Goal: Check status: Check status

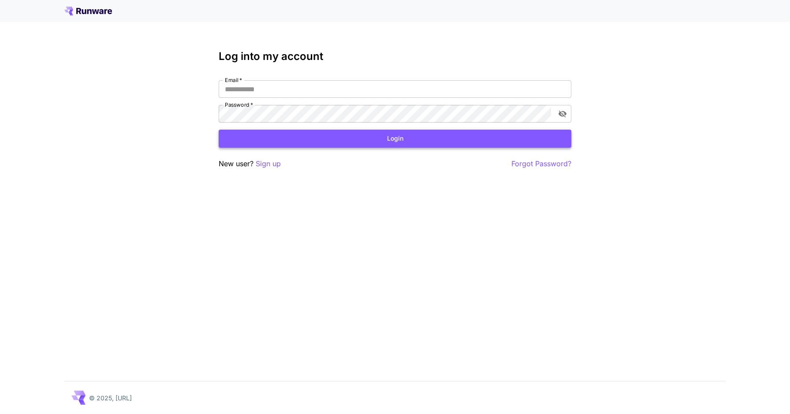
type input "**********"
click at [477, 144] on button "Login" at bounding box center [395, 139] width 353 height 18
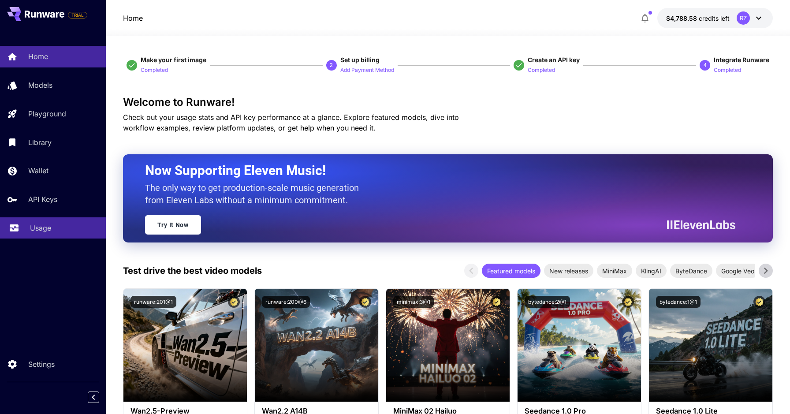
click at [38, 233] on p "Usage" at bounding box center [40, 228] width 21 height 11
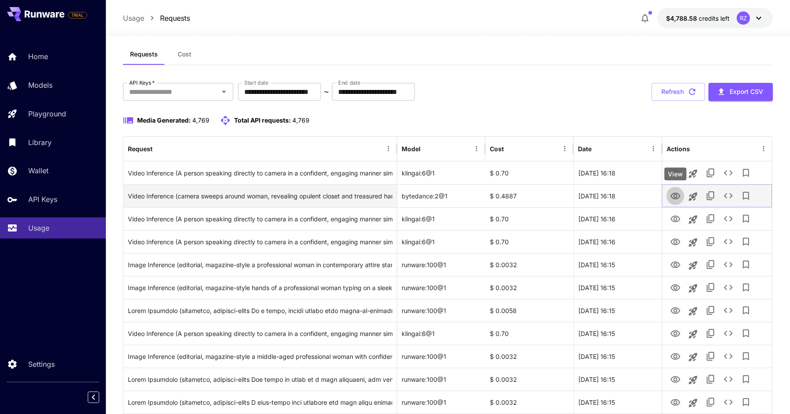
scroll to position [13, 0]
click at [678, 194] on icon "View" at bounding box center [675, 195] width 11 height 11
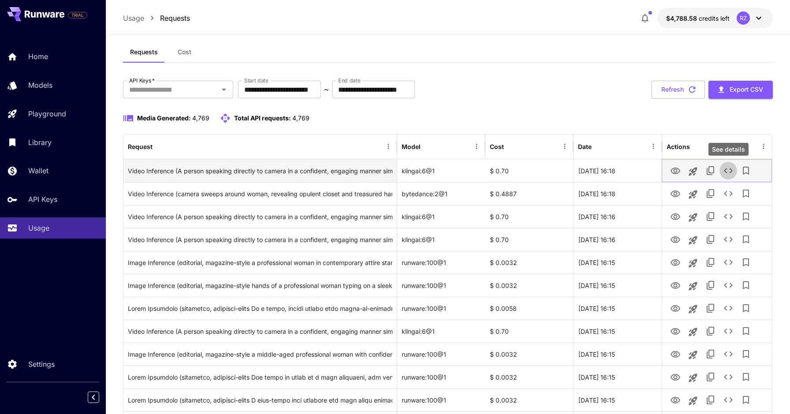
click at [722, 171] on button "See details" at bounding box center [728, 171] width 18 height 18
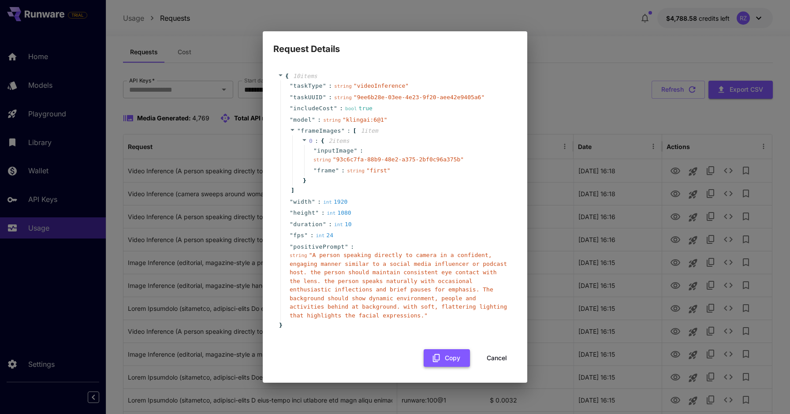
click at [441, 351] on button "Copy" at bounding box center [447, 358] width 46 height 18
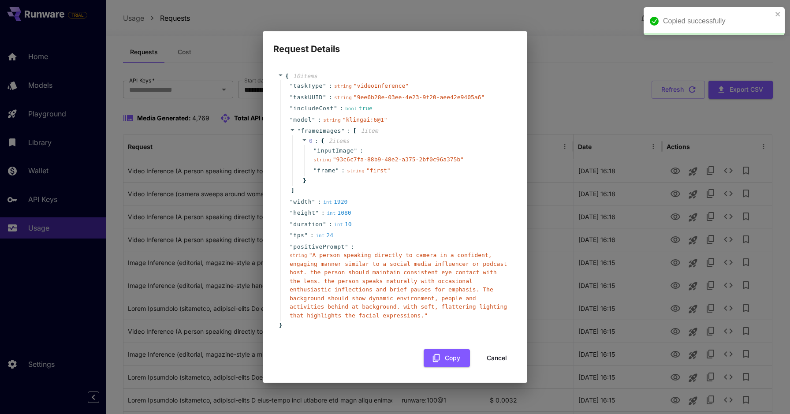
click at [498, 358] on button "Cancel" at bounding box center [497, 358] width 40 height 18
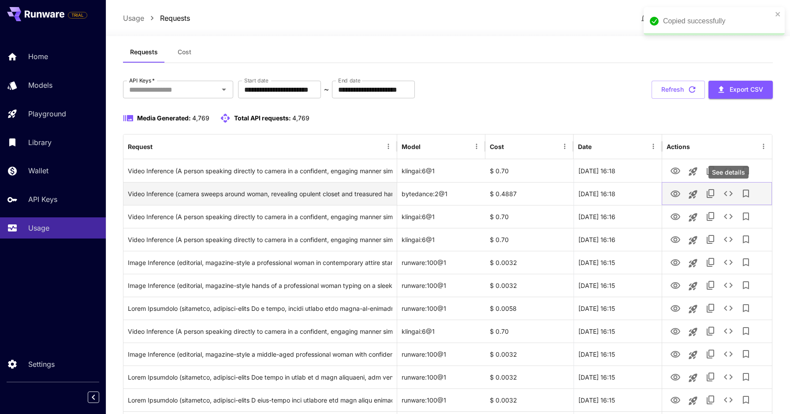
click at [728, 191] on icon "See details" at bounding box center [728, 193] width 11 height 11
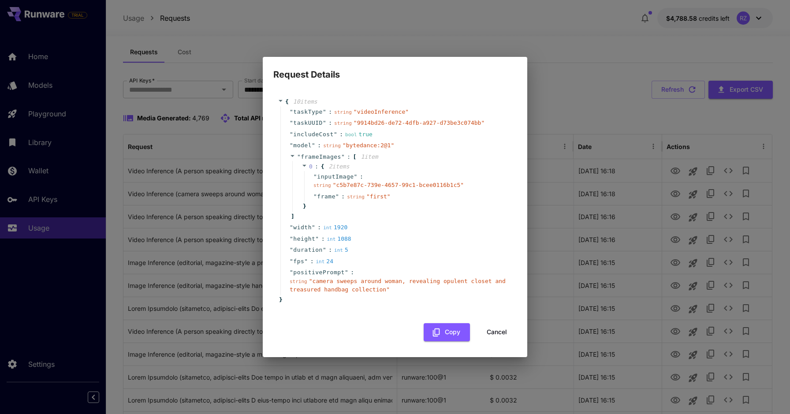
drag, startPoint x: 502, startPoint y: 335, endPoint x: 652, endPoint y: 289, distance: 157.2
click at [501, 335] on button "Cancel" at bounding box center [497, 332] width 40 height 18
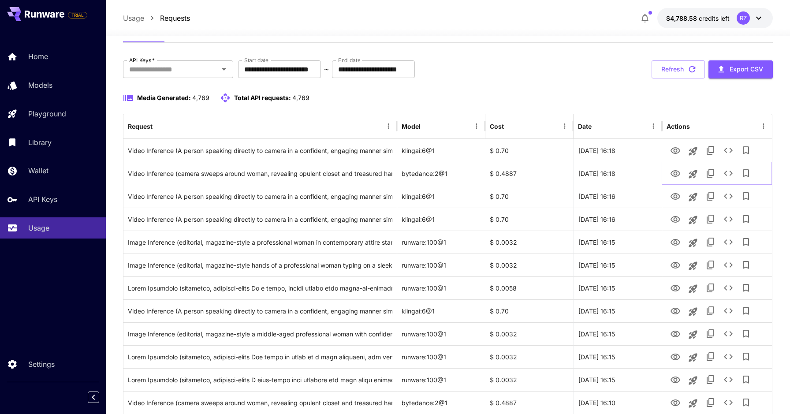
scroll to position [20, 0]
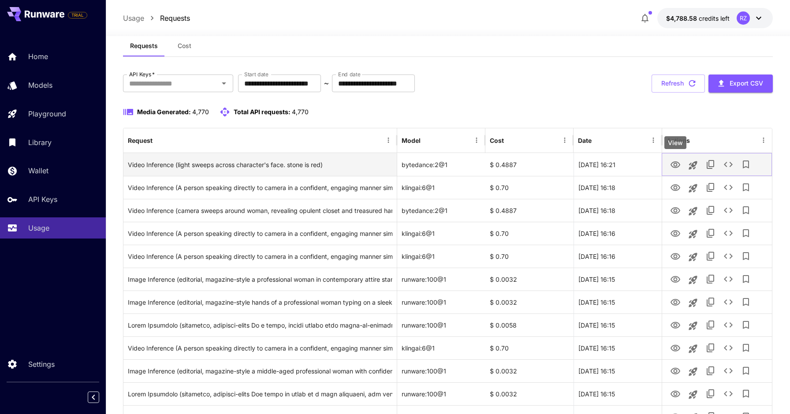
click at [678, 161] on icon "View" at bounding box center [675, 165] width 11 height 11
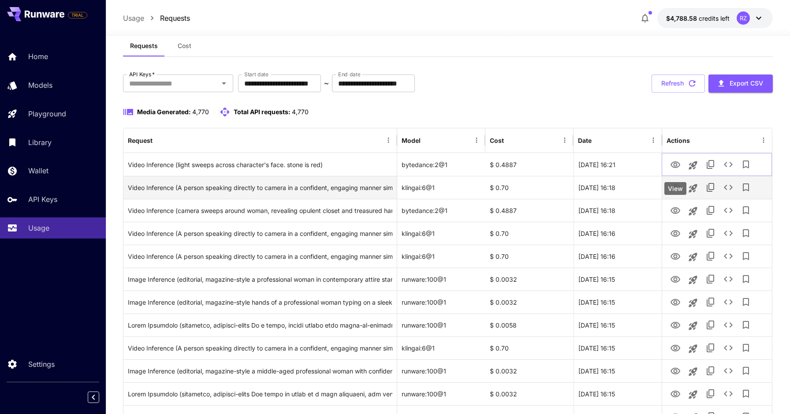
scroll to position [21, 0]
click at [679, 185] on icon "View" at bounding box center [675, 187] width 11 height 11
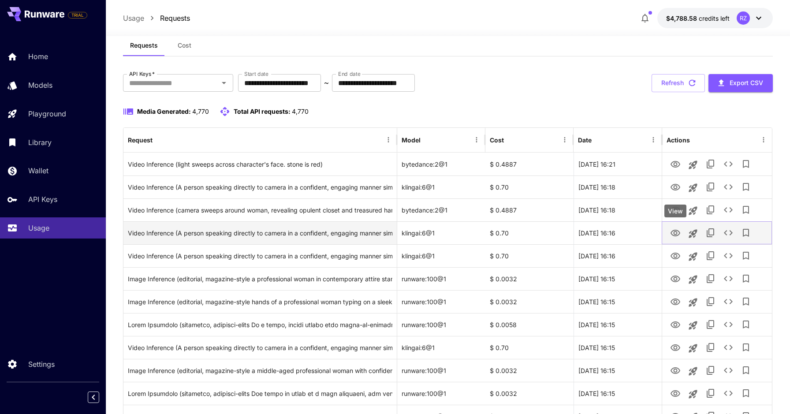
click at [679, 232] on icon "View" at bounding box center [676, 233] width 10 height 7
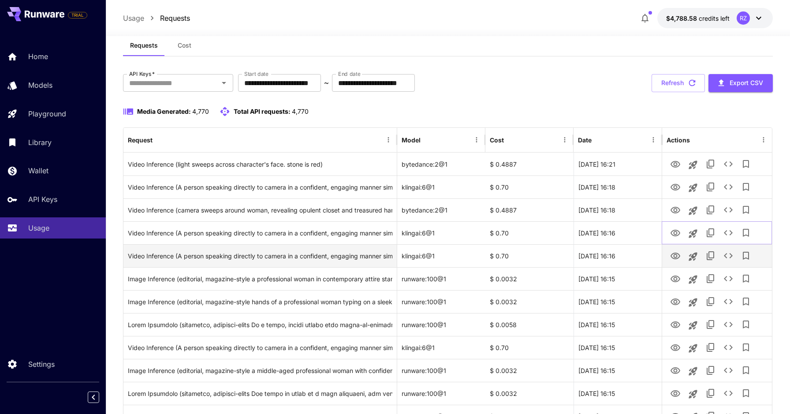
scroll to position [104, 0]
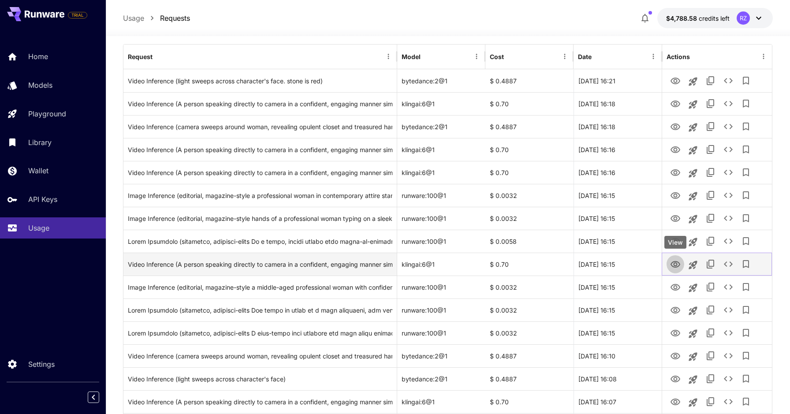
click at [678, 265] on icon "View" at bounding box center [675, 264] width 11 height 11
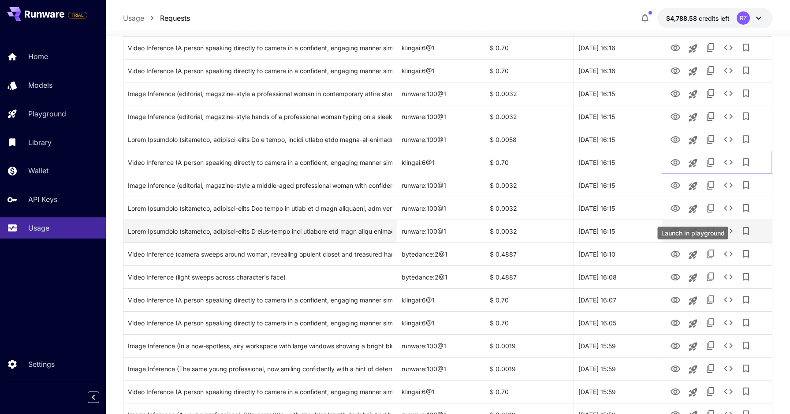
scroll to position [213, 0]
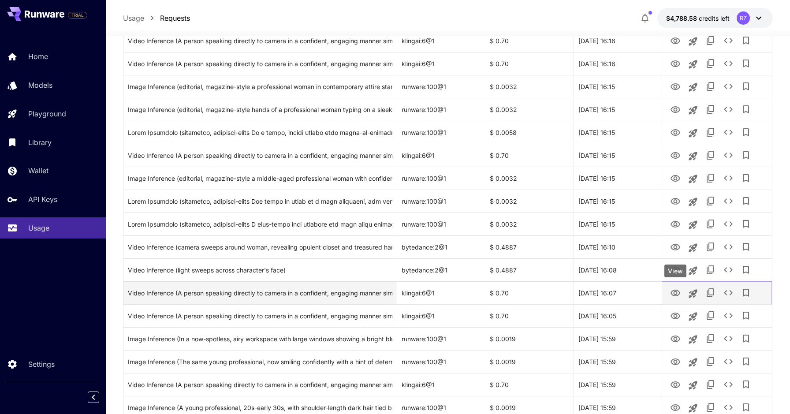
click at [677, 293] on icon "View" at bounding box center [675, 293] width 11 height 11
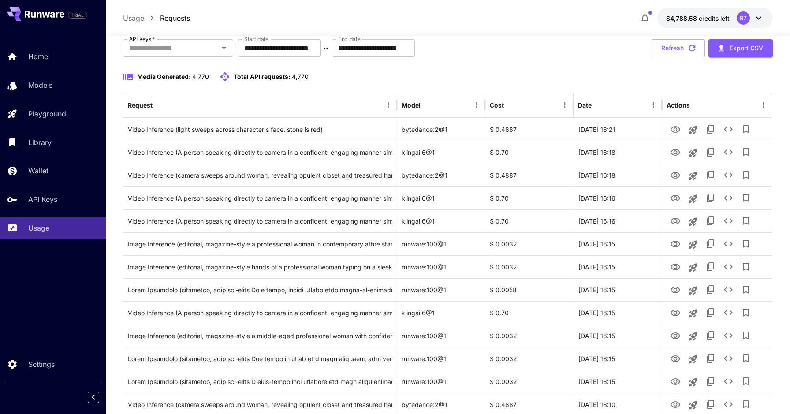
scroll to position [0, 0]
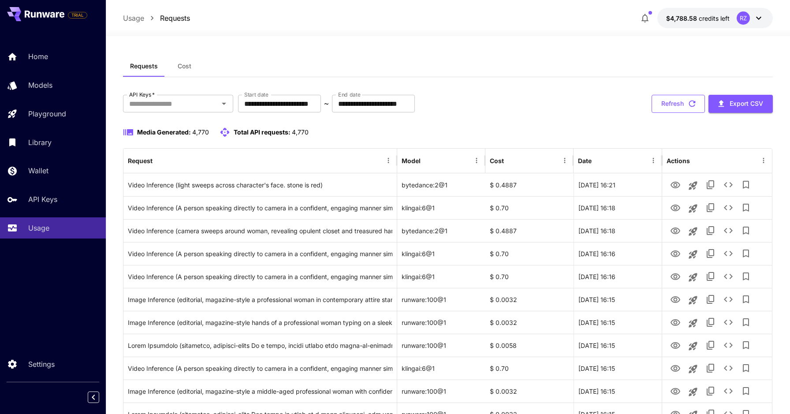
click at [670, 108] on button "Refresh" at bounding box center [678, 104] width 53 height 18
click at [684, 101] on button "Refresh" at bounding box center [678, 104] width 53 height 18
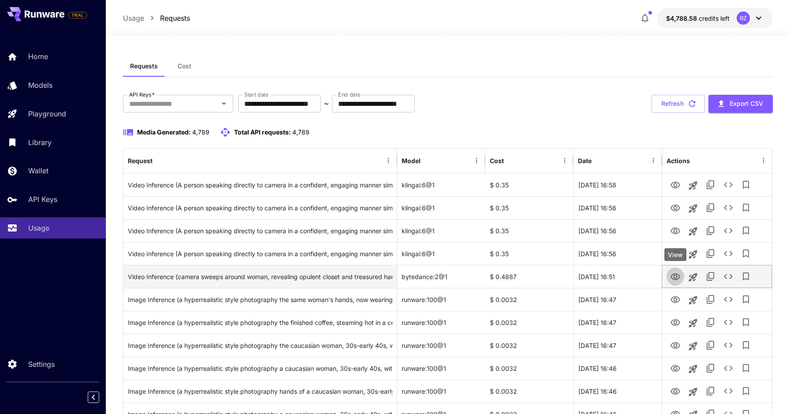
click at [677, 275] on icon "View" at bounding box center [675, 277] width 11 height 11
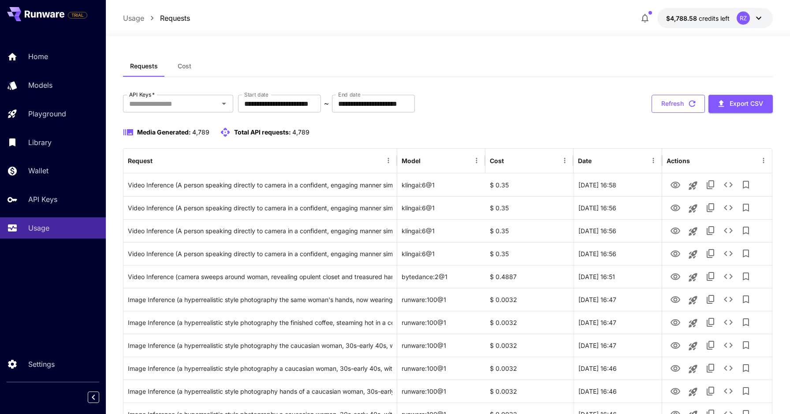
click at [655, 102] on button "Refresh" at bounding box center [678, 104] width 53 height 18
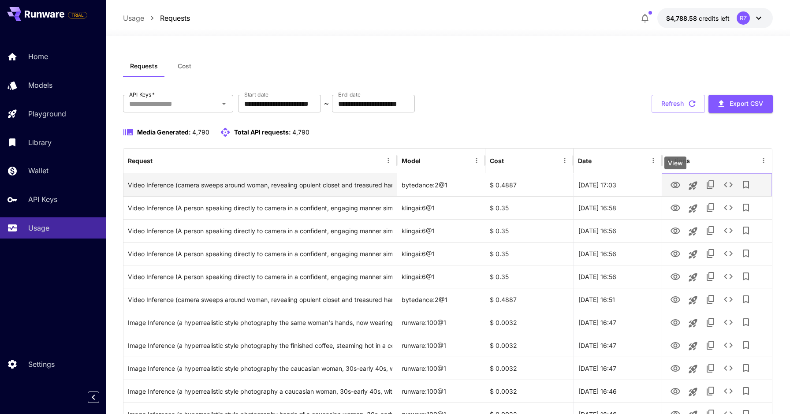
click at [678, 184] on icon "View" at bounding box center [675, 185] width 11 height 11
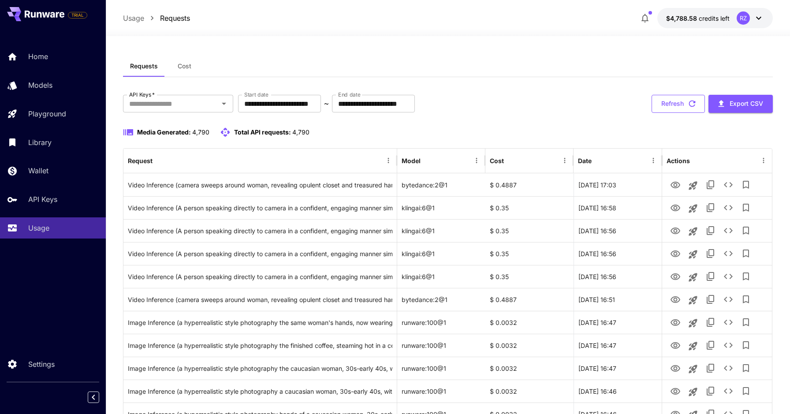
click at [666, 105] on button "Refresh" at bounding box center [678, 104] width 53 height 18
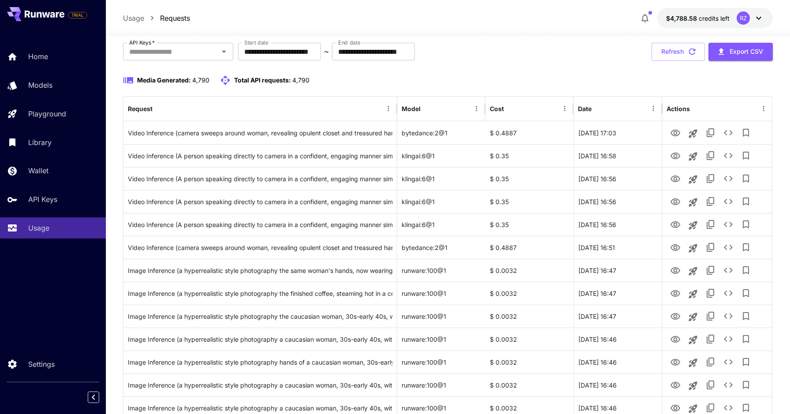
scroll to position [53, 0]
click at [662, 53] on button "Refresh" at bounding box center [678, 51] width 53 height 18
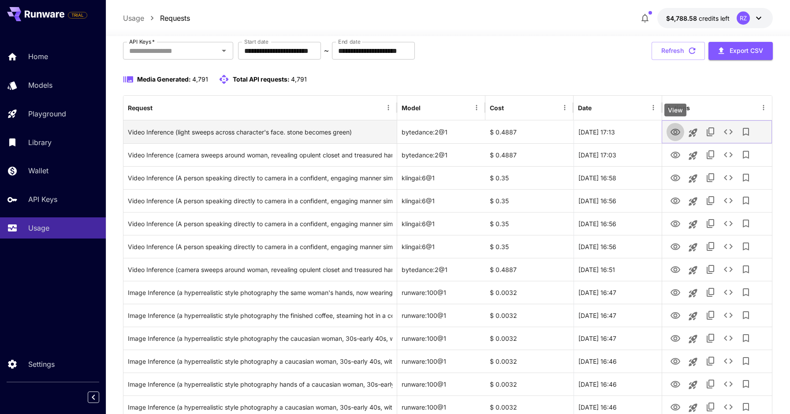
click at [674, 129] on icon "View" at bounding box center [676, 132] width 10 height 7
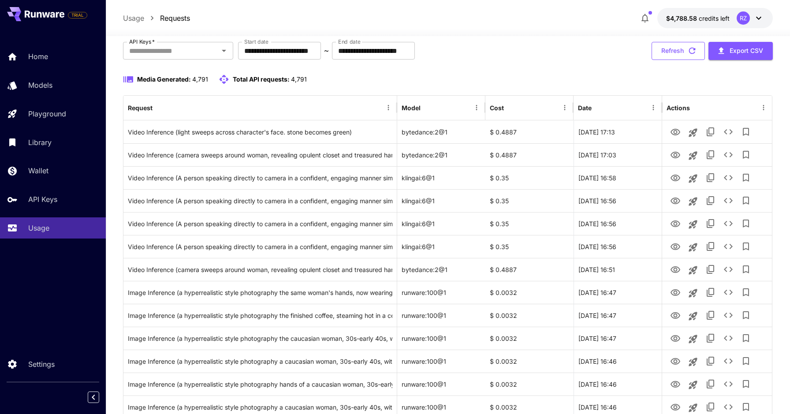
click at [689, 57] on button "Refresh" at bounding box center [678, 51] width 53 height 18
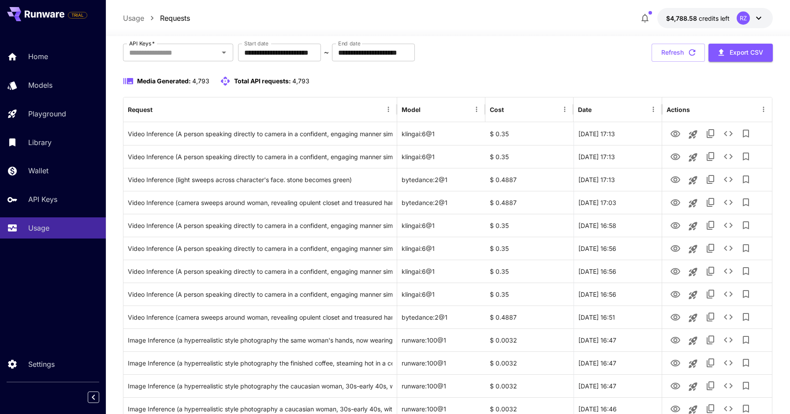
click at [663, 54] on button "Refresh" at bounding box center [678, 53] width 53 height 18
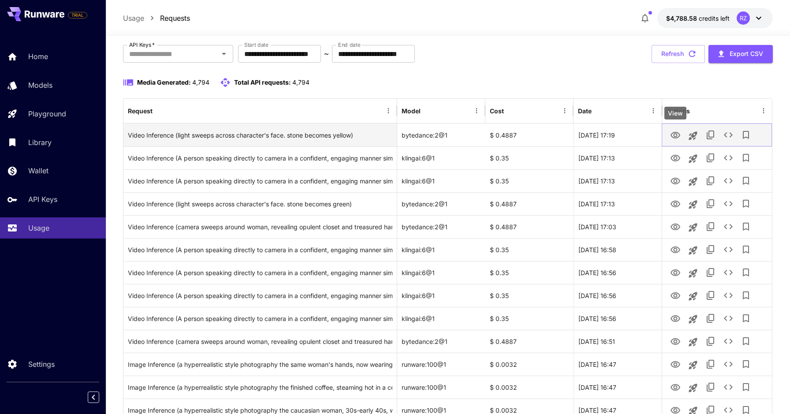
click at [674, 133] on icon "View" at bounding box center [675, 135] width 11 height 11
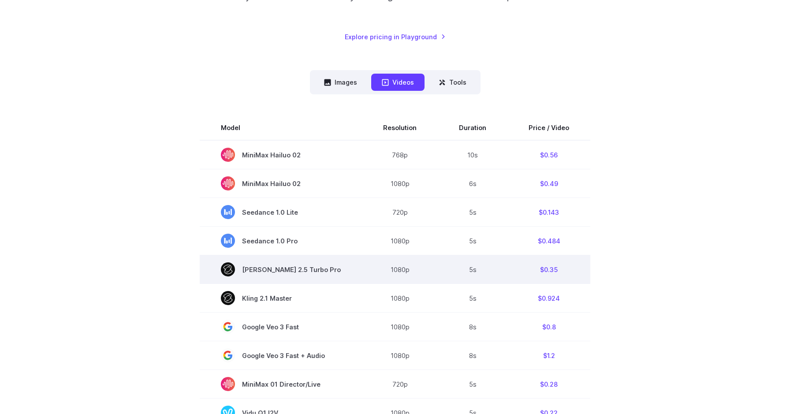
scroll to position [181, 0]
